Goal: Information Seeking & Learning: Learn about a topic

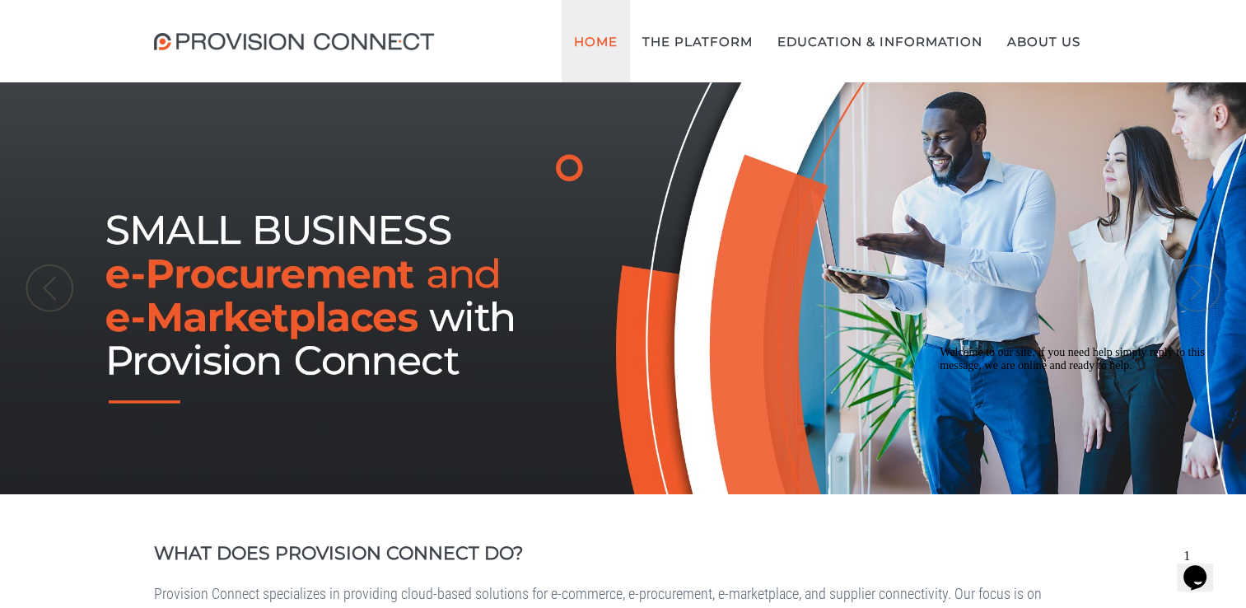
click at [599, 40] on link "Home" at bounding box center [596, 41] width 68 height 82
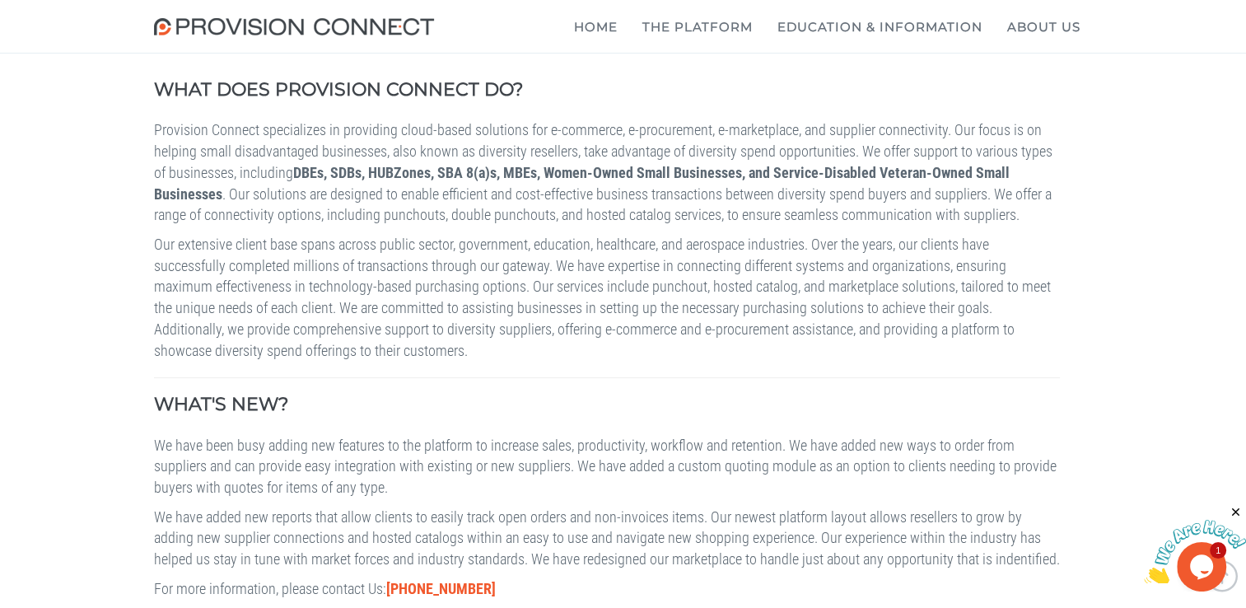
scroll to position [496, 0]
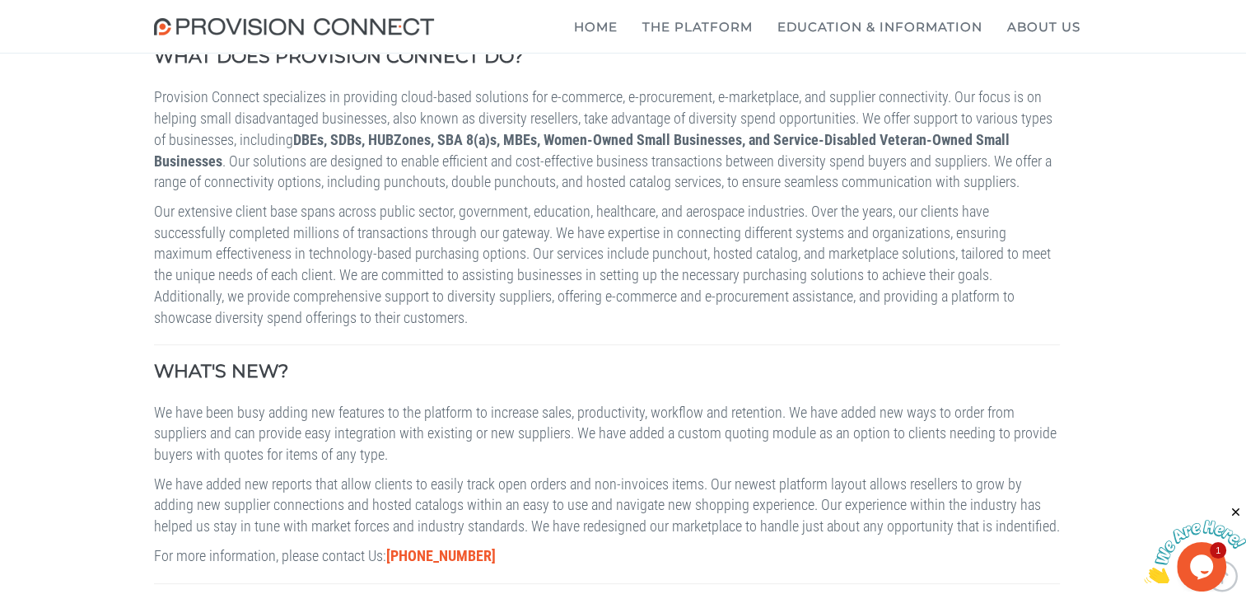
click at [1195, 560] on img at bounding box center [1195, 552] width 102 height 65
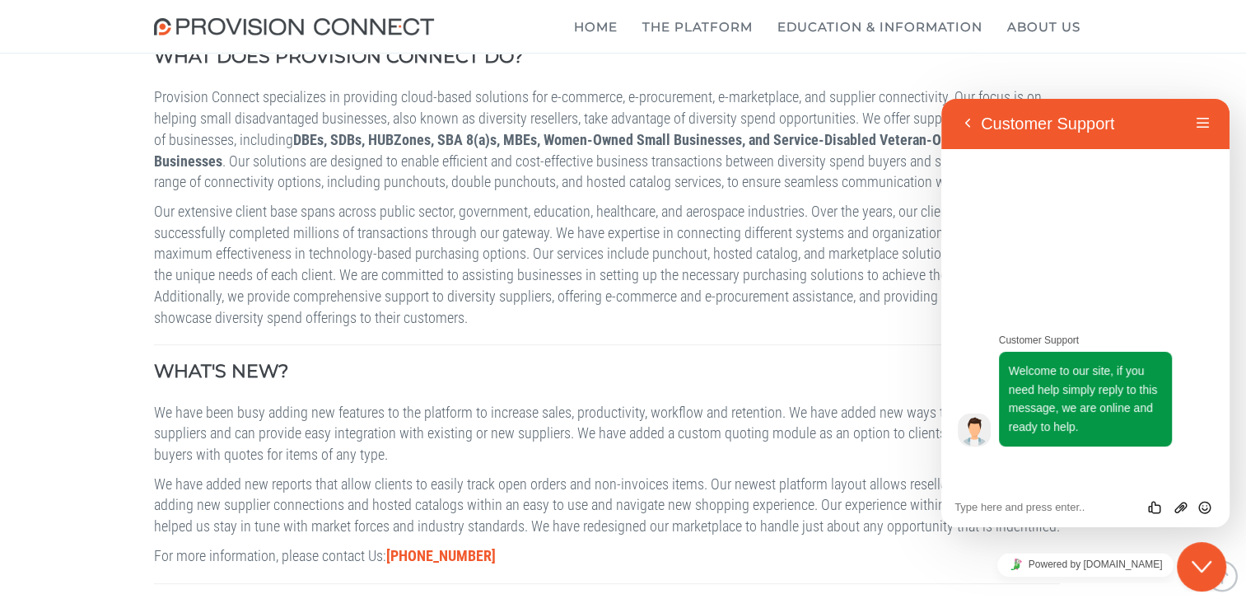
click at [856, 381] on h1 "WHAT'S NEW?" at bounding box center [607, 371] width 906 height 20
click at [1145, 70] on div "WHAT DOES PROVISION CONNECT DO? Provision Connect specializes in providing clou…" at bounding box center [623, 533] width 1246 height 1070
click at [1205, 566] on icon "$i18n('chat', 'chat_widget')" at bounding box center [1201, 567] width 20 height 12
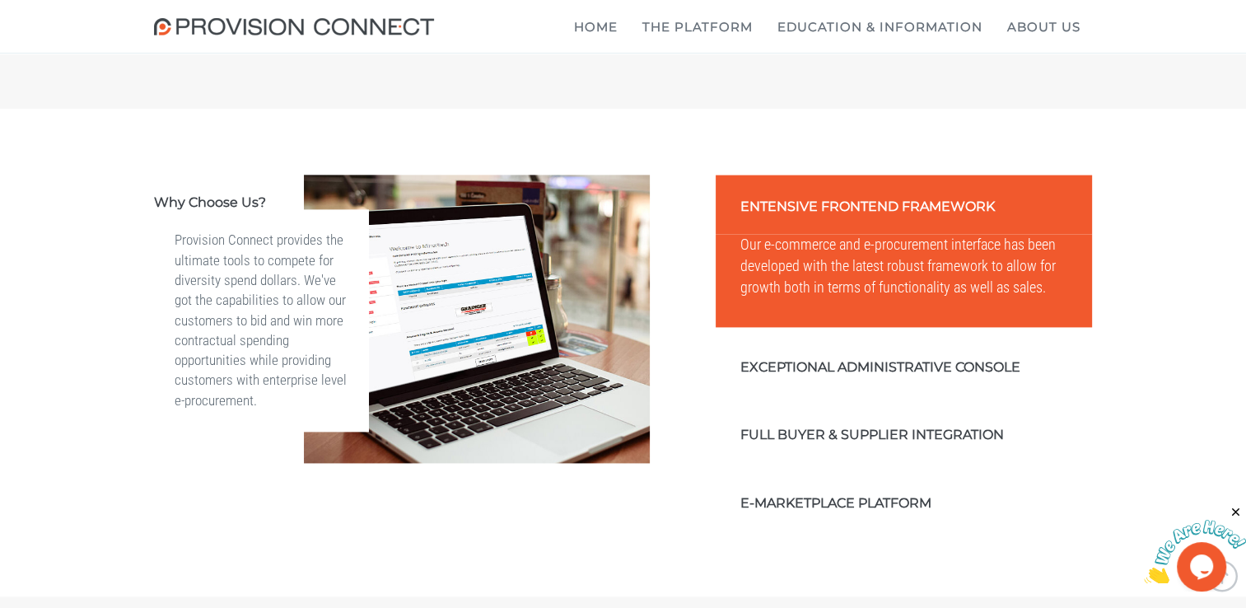
scroll to position [2053, 0]
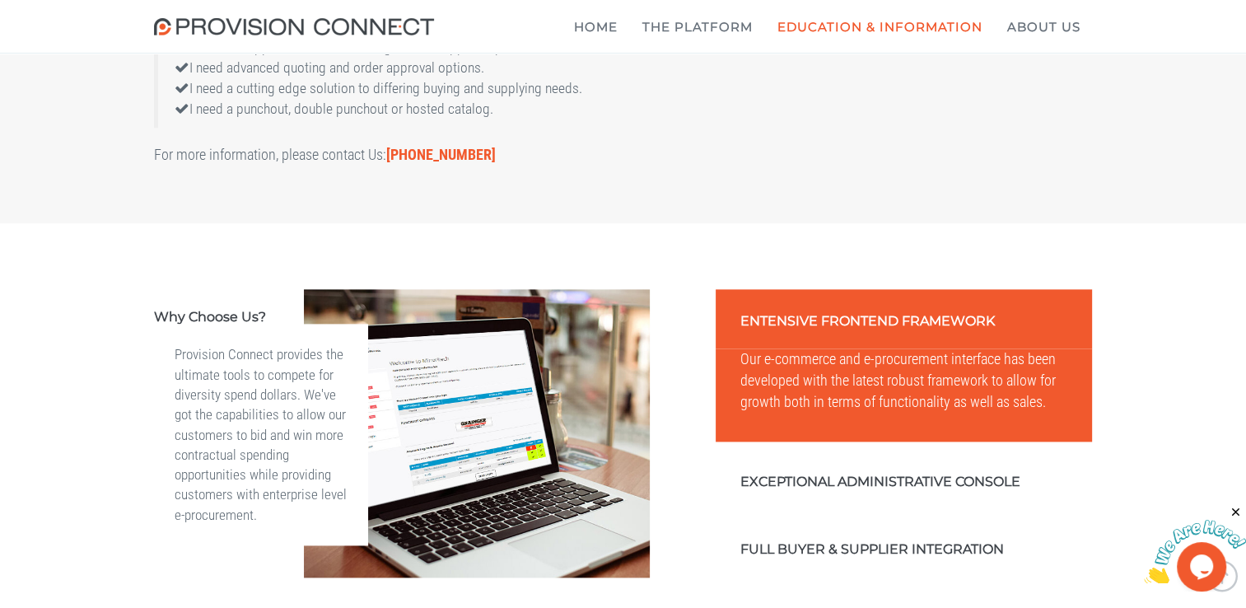
click at [0, 0] on b "What is a punchout?" at bounding box center [0, 0] width 0 height 0
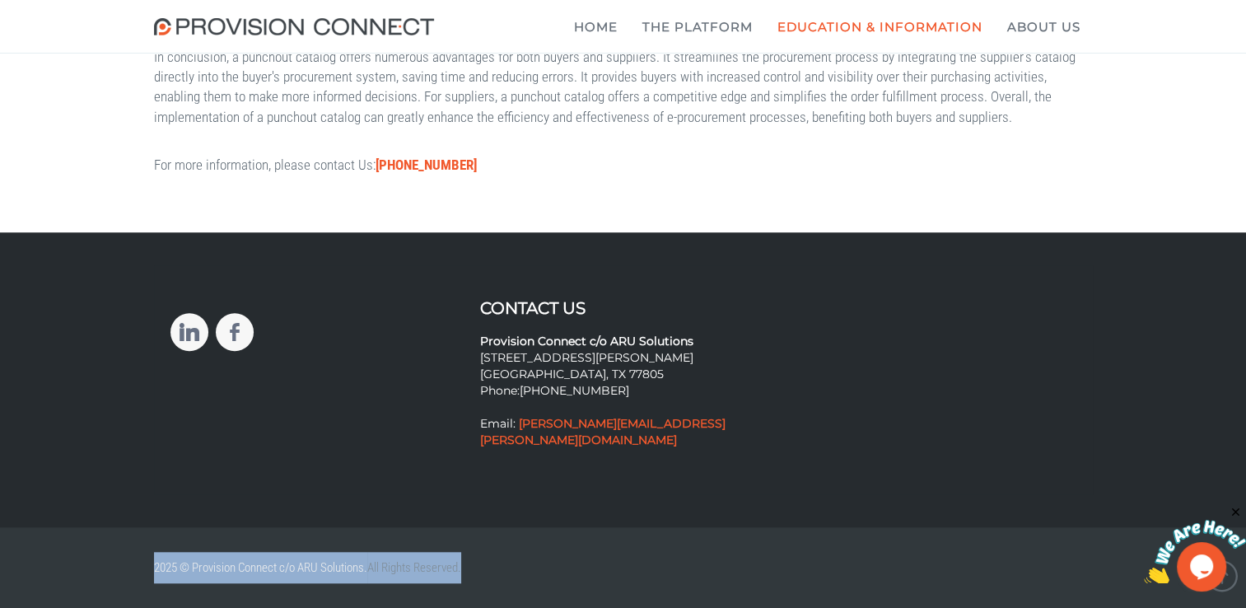
scroll to position [1336, 0]
drag, startPoint x: 746, startPoint y: 598, endPoint x: 590, endPoint y: 594, distance: 155.7
click at [590, 597] on footer "Contact Us Provision Connect c/o ARU Solutions [STREET_ADDRESS][PERSON_NAME] Ph…" at bounding box center [623, 419] width 1246 height 375
click at [530, 440] on strong "[PERSON_NAME][EMAIL_ADDRESS][PERSON_NAME][DOMAIN_NAME]" at bounding box center [602, 431] width 245 height 31
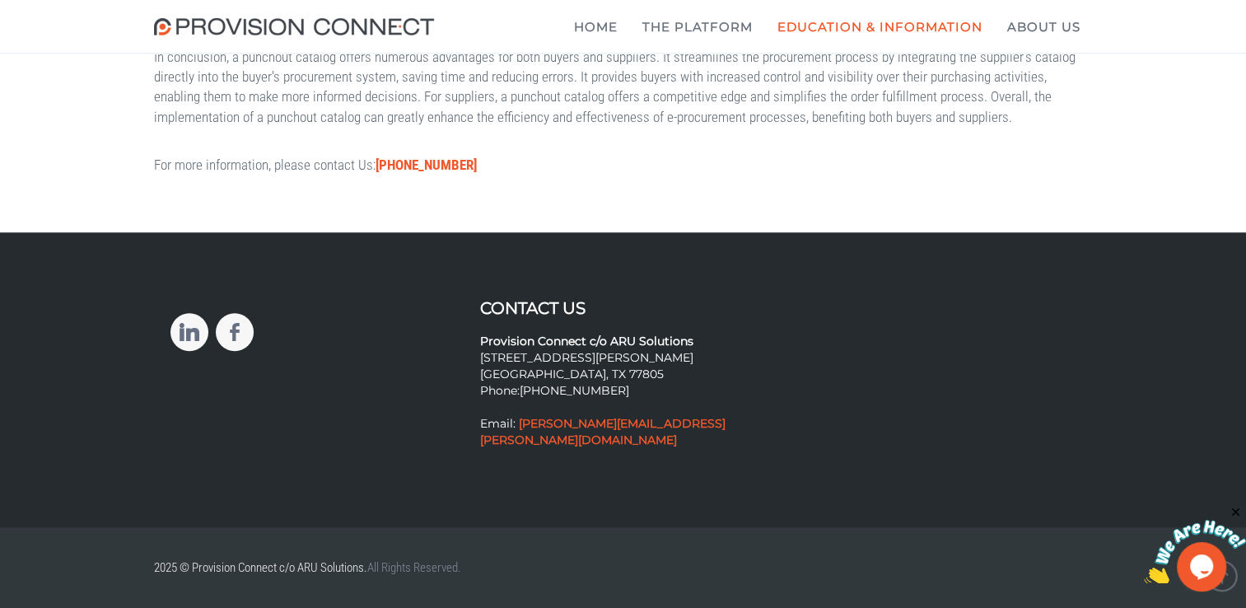
drag, startPoint x: 1235, startPoint y: 91, endPoint x: 1235, endPoint y: 77, distance: 13.2
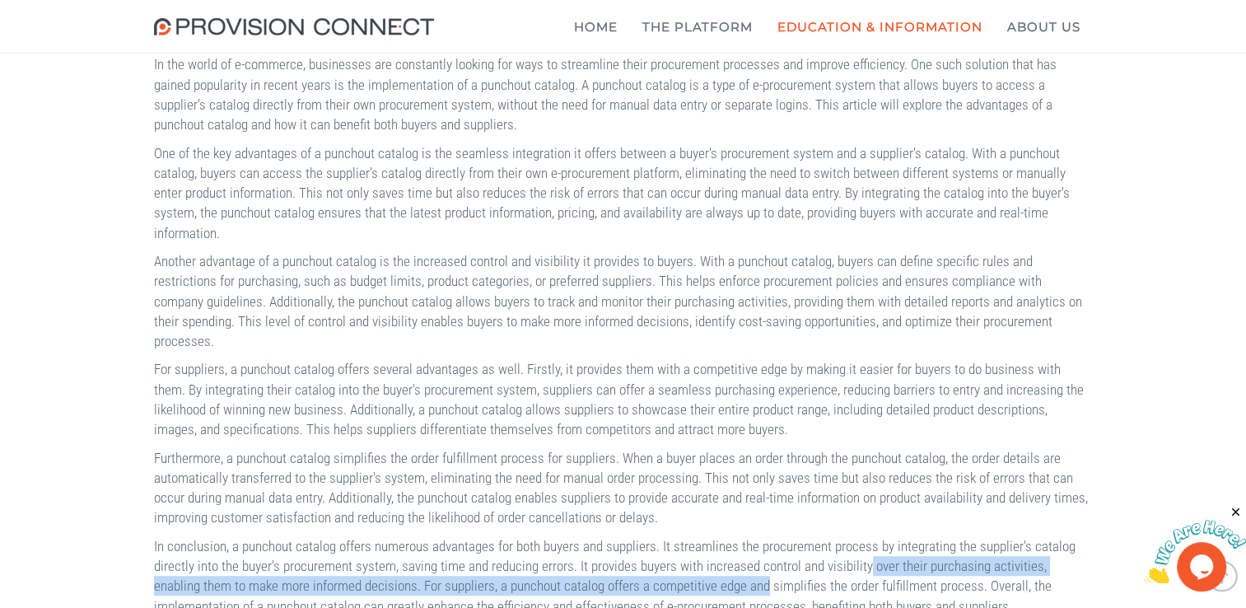
scroll to position [95, 0]
